Goal: Task Accomplishment & Management: Manage account settings

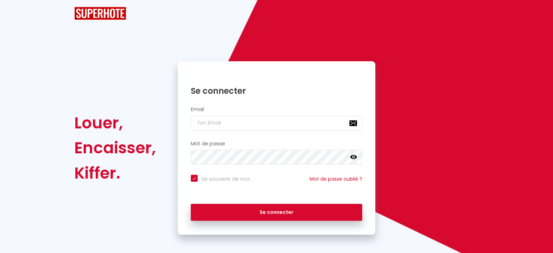
checkbox input "true"
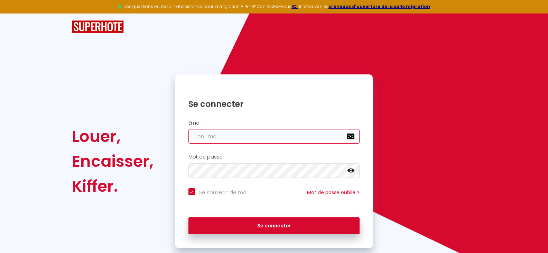
type input "[EMAIL_ADDRESS][DOMAIN_NAME]"
click at [250, 134] on input "[EMAIL_ADDRESS][DOMAIN_NAME]" at bounding box center [275, 136] width 172 height 15
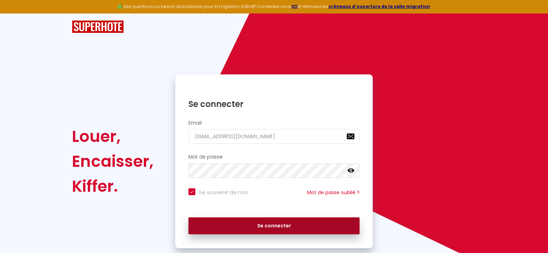
click at [271, 221] on button "Se connecter" at bounding box center [275, 225] width 172 height 17
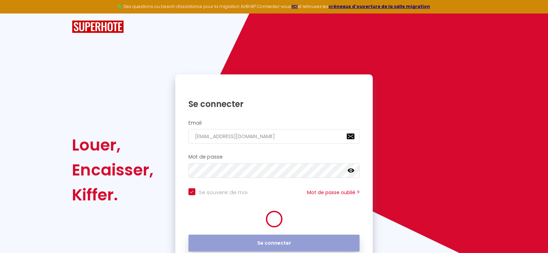
checkbox input "true"
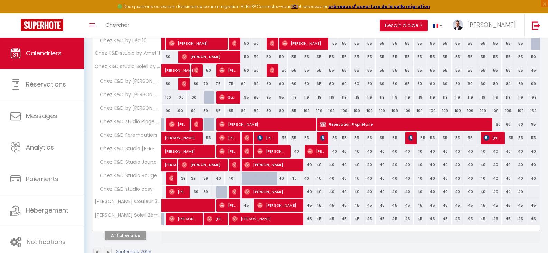
scroll to position [204, 0]
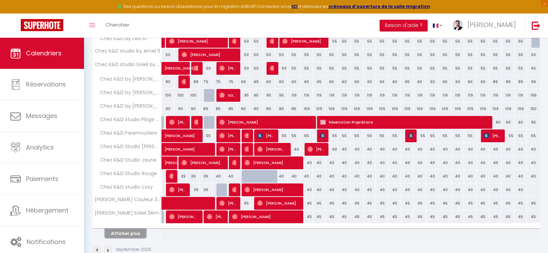
click at [126, 231] on button "Afficher plus" at bounding box center [126, 233] width 42 height 9
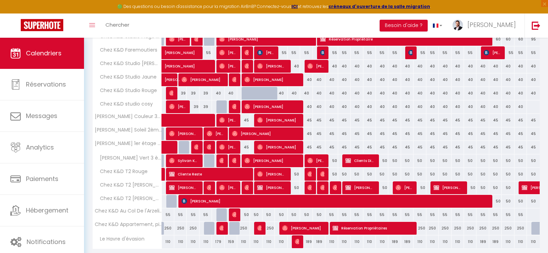
scroll to position [287, 0]
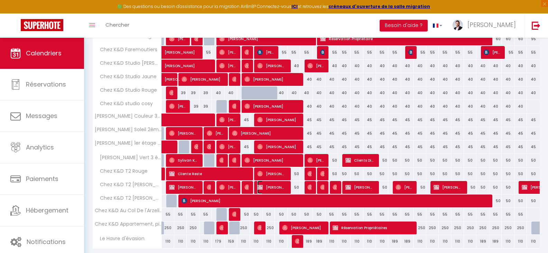
click at [276, 183] on span "[PERSON_NAME]" at bounding box center [271, 187] width 29 height 13
select select "OK"
select select "KO"
select select "0"
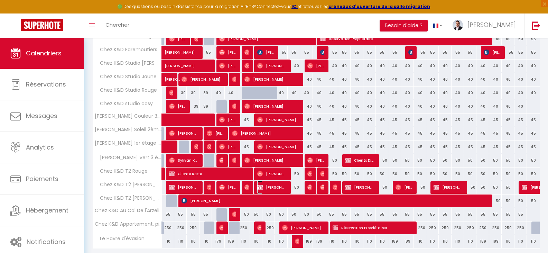
select select "1"
select select
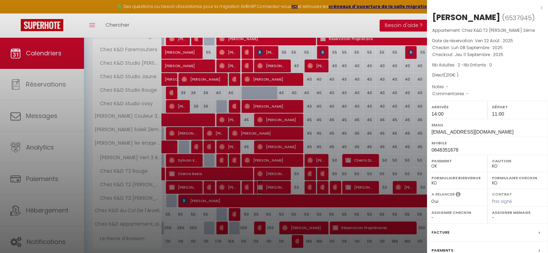
scroll to position [81, 0]
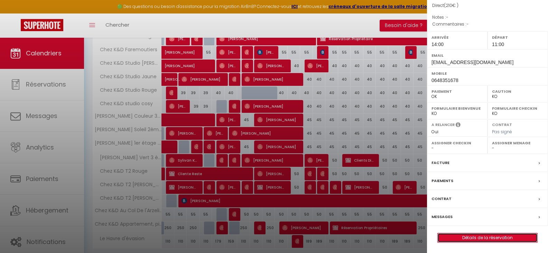
click at [477, 237] on link "Détails de la réservation" at bounding box center [488, 237] width 100 height 9
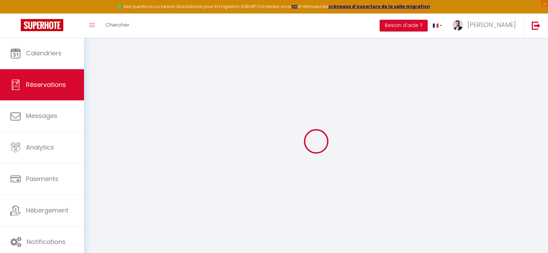
select select
checkbox input "false"
select select
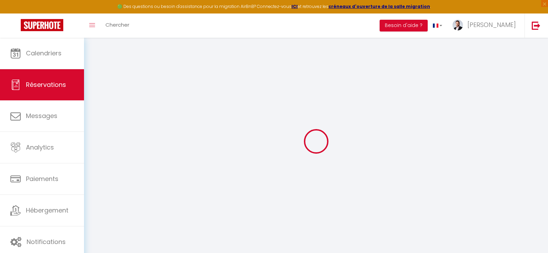
select select
checkbox input "false"
select select
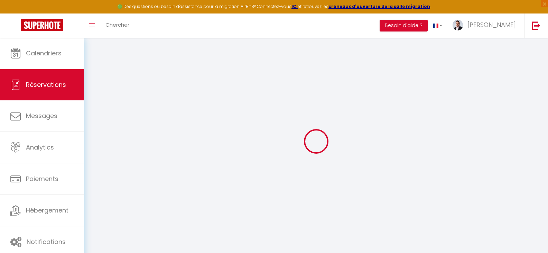
select select
checkbox input "false"
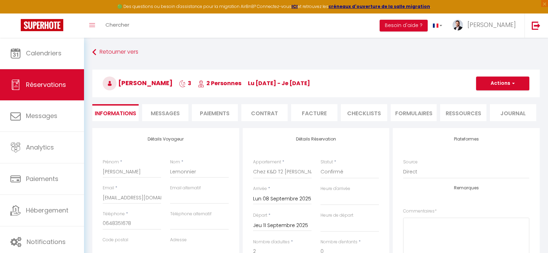
select select
checkbox input "false"
select select
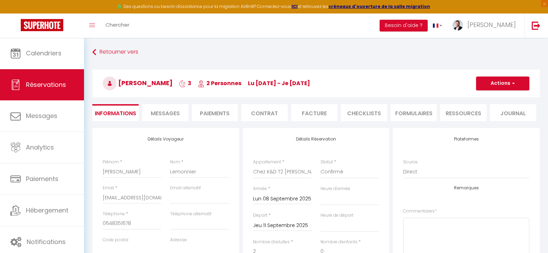
checkbox input "false"
select select "14:00"
select select "11:00"
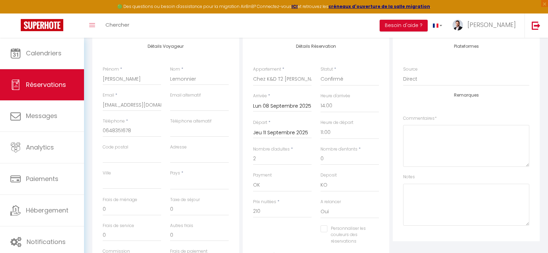
scroll to position [91, 0]
click at [291, 133] on input "Jeu 11 Septembre 2025" at bounding box center [282, 134] width 58 height 9
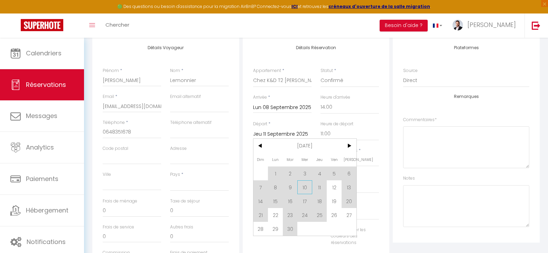
click at [305, 185] on span "10" at bounding box center [304, 187] width 15 height 14
click at [305, 185] on select "OK KO" at bounding box center [282, 186] width 58 height 13
select select
type input "Mer 10 Septembre 2025"
checkbox input "false"
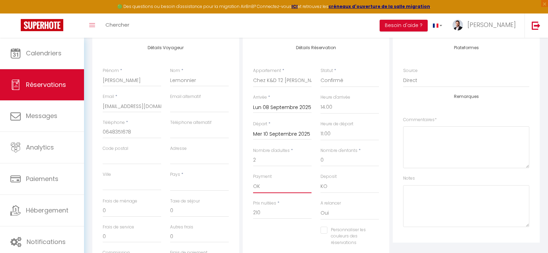
select select
type input "15"
type input "100"
checkbox input "false"
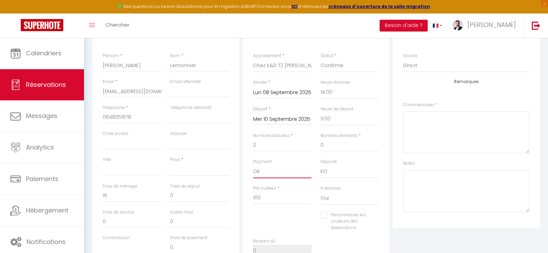
scroll to position [0, 0]
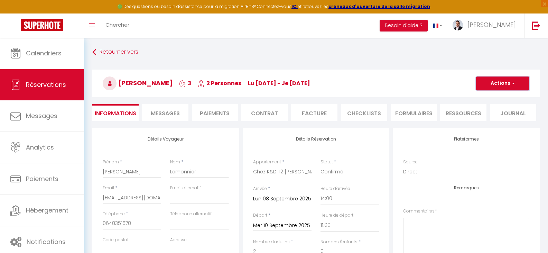
click at [499, 79] on button "Actions" at bounding box center [502, 83] width 53 height 14
click at [492, 98] on link "Enregistrer" at bounding box center [496, 98] width 55 height 9
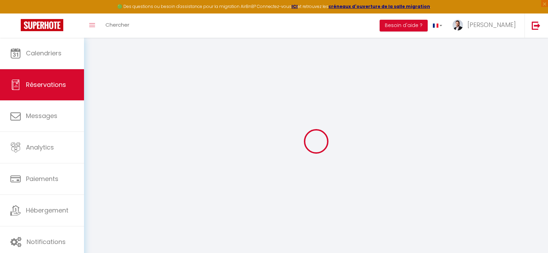
select select "not_cancelled"
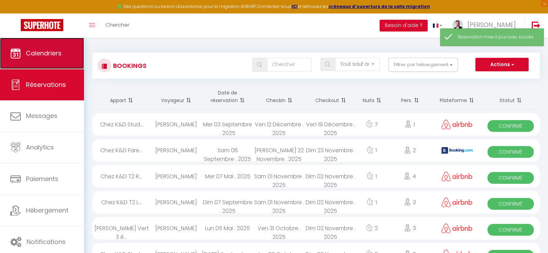
click at [59, 54] on span "Calendriers" at bounding box center [44, 53] width 36 height 9
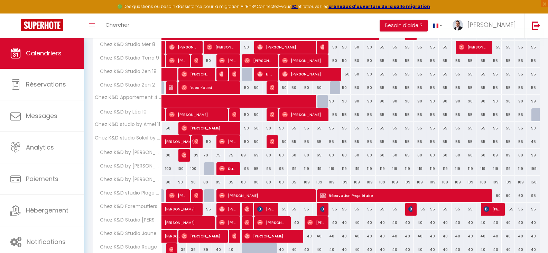
scroll to position [220, 0]
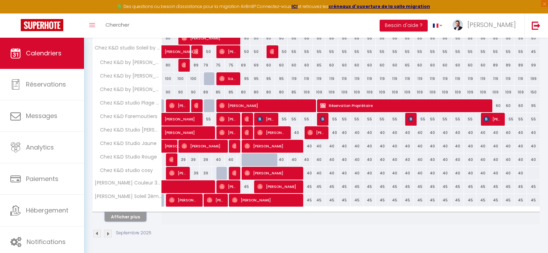
click at [134, 214] on button "Afficher plus" at bounding box center [126, 216] width 42 height 9
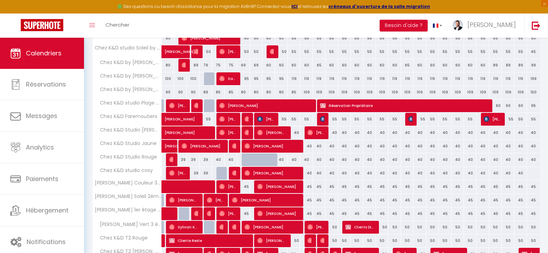
scroll to position [311, 0]
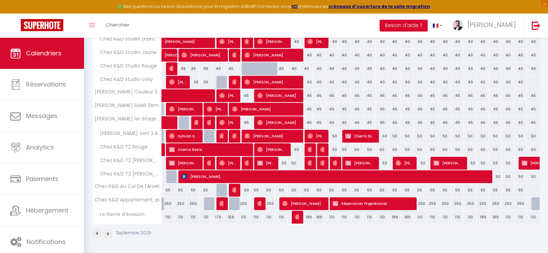
drag, startPoint x: 301, startPoint y: 166, endPoint x: 285, endPoint y: 165, distance: 16.0
click at [285, 165] on tr "Chez K&D T2 [PERSON_NAME] 2éme 50 [PERSON_NAME] 50 [PERSON_NAME] 50 [PERSON_NAM…" at bounding box center [317, 162] width 448 height 13
click at [285, 165] on div "50" at bounding box center [281, 163] width 12 height 13
type input "50"
type input "Mer 10 Septembre 2025"
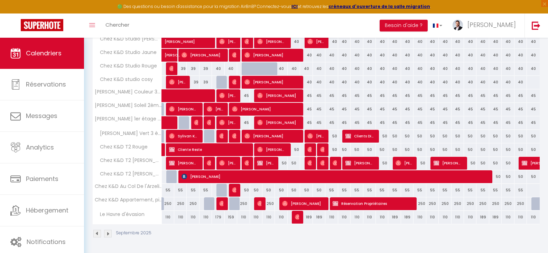
type input "Jeu 11 Septembre 2025"
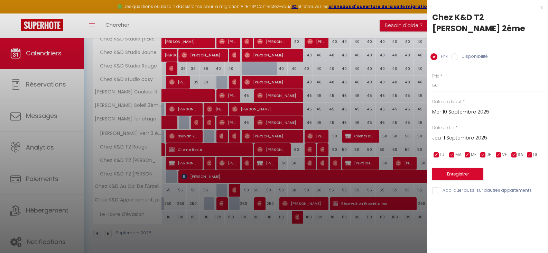
click at [286, 163] on div at bounding box center [274, 126] width 548 height 253
